Goal: Find specific page/section: Find specific page/section

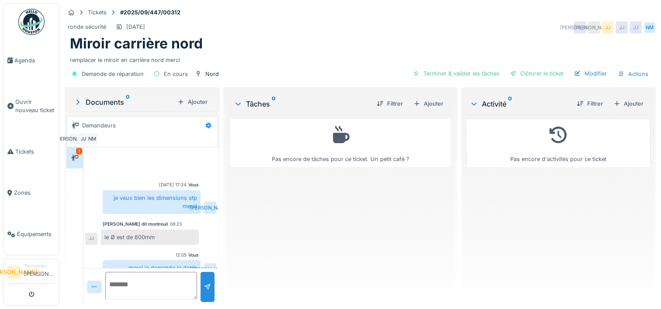
scroll to position [10, 0]
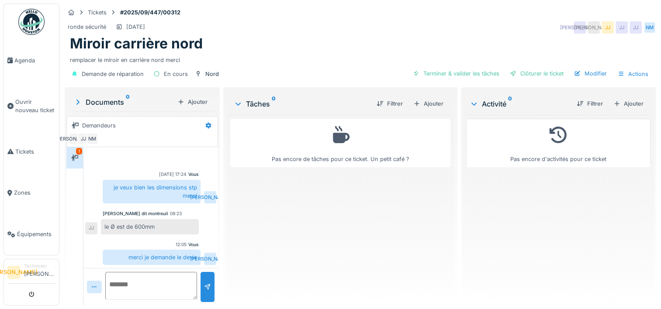
drag, startPoint x: 403, startPoint y: 218, endPoint x: 402, endPoint y: 211, distance: 6.6
click at [403, 218] on div "Pas encore de tâches pour ce ticket. Un petit café ?" at bounding box center [340, 207] width 220 height 184
